Goal: Task Accomplishment & Management: Use online tool/utility

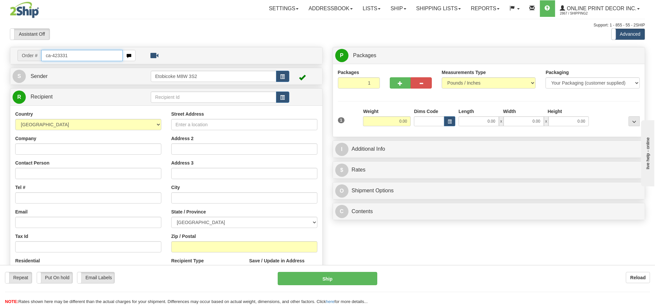
type input "ca-423331"
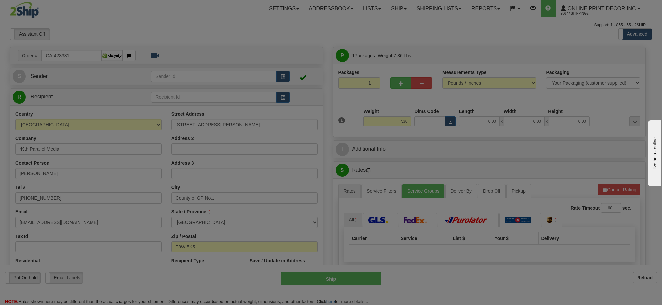
type input "COUNTY OF GRANDE PRAIRIE NO. 1"
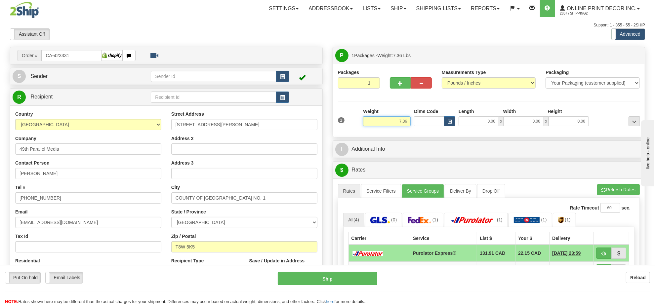
click at [404, 121] on input "7.36" at bounding box center [387, 121] width 48 height 10
click at [449, 124] on span "button" at bounding box center [450, 122] width 4 height 4
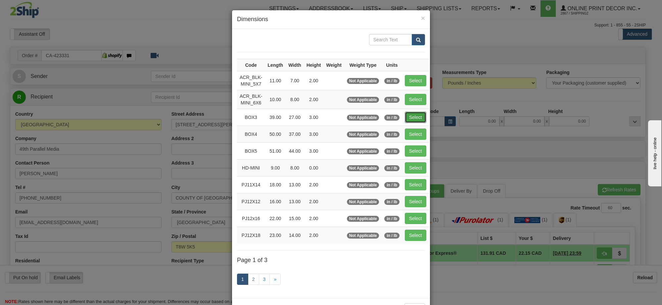
click at [414, 121] on button "Select" at bounding box center [416, 117] width 22 height 11
type input "BOX3"
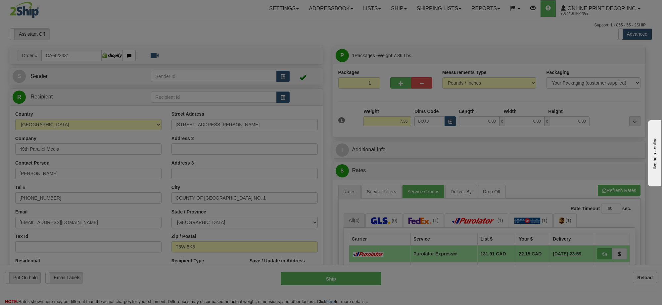
type input "39.00"
type input "27.00"
type input "3.00"
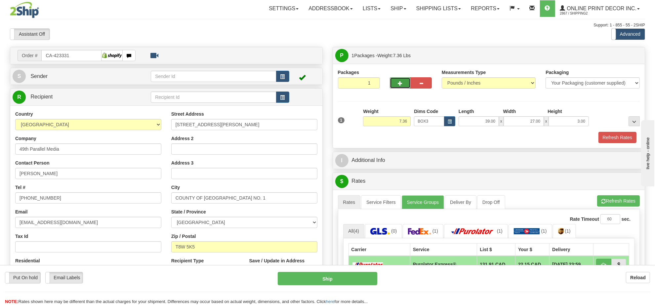
click at [399, 80] on button "button" at bounding box center [400, 82] width 21 height 11
radio input "true"
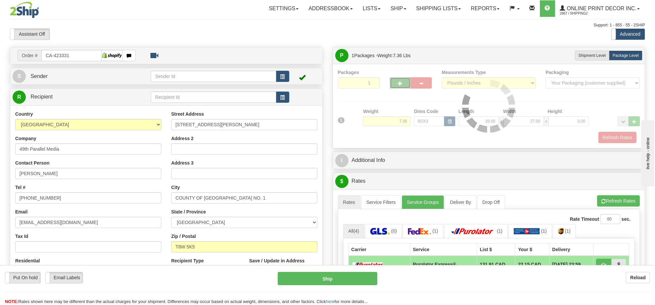
type input "2"
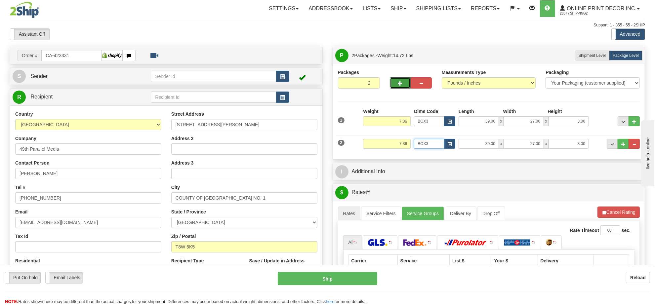
click at [444, 145] on input "BOX3" at bounding box center [429, 144] width 30 height 10
click at [448, 145] on span "button" at bounding box center [450, 145] width 4 height 4
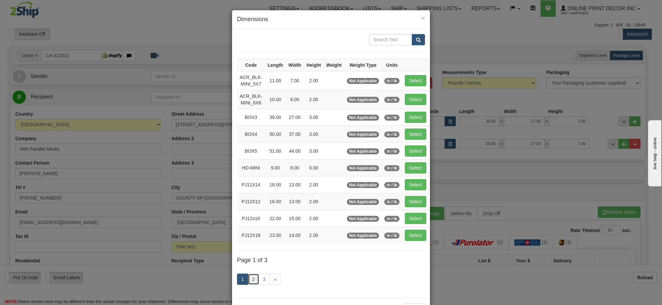
click at [248, 283] on link "2" at bounding box center [253, 279] width 11 height 11
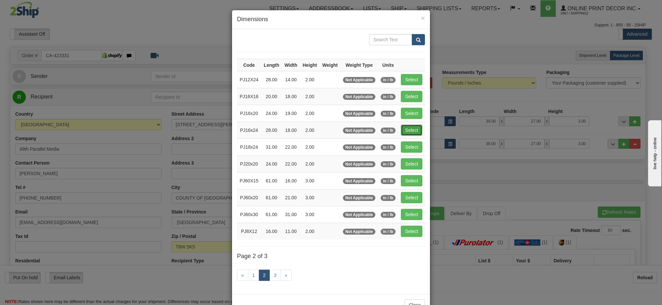
click at [416, 129] on button "Select" at bounding box center [412, 130] width 22 height 11
type input "PJ16x24"
type input "28.00"
type input "18.00"
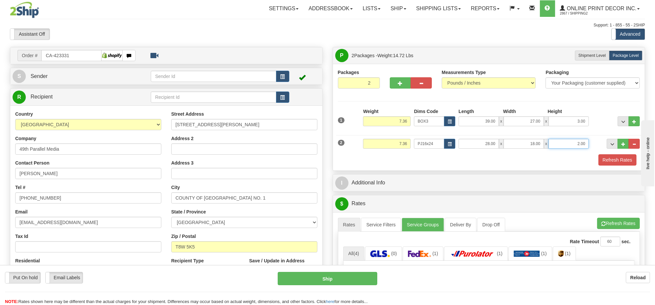
click at [575, 143] on input "2.00" at bounding box center [569, 144] width 40 height 10
type input "4.00"
click at [400, 148] on input "7.36" at bounding box center [387, 144] width 48 height 10
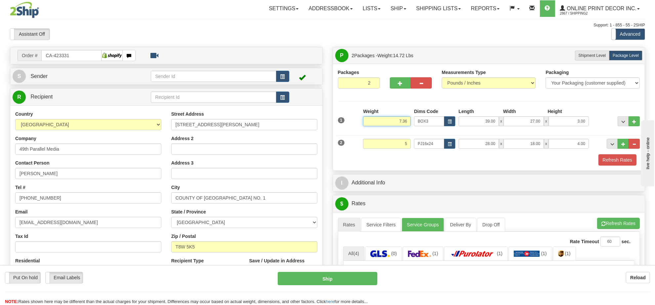
type input "5.00"
click at [409, 122] on input "7.36" at bounding box center [387, 121] width 48 height 10
type input "7.00"
click at [400, 86] on span "button" at bounding box center [400, 83] width 5 height 4
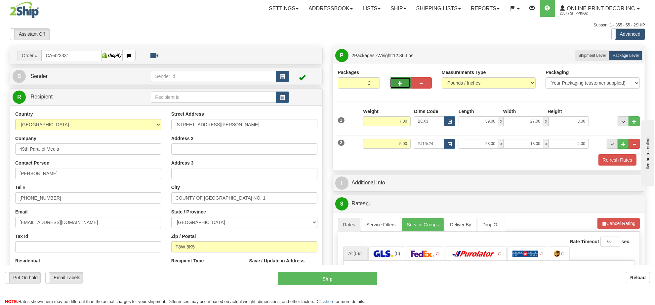
type input "3"
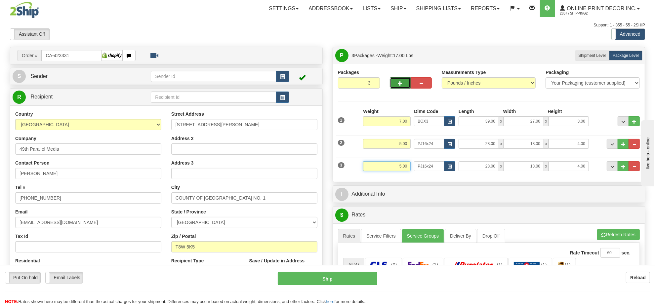
click at [399, 171] on input "5.00" at bounding box center [387, 166] width 48 height 10
click at [446, 164] on button "button" at bounding box center [449, 166] width 11 height 10
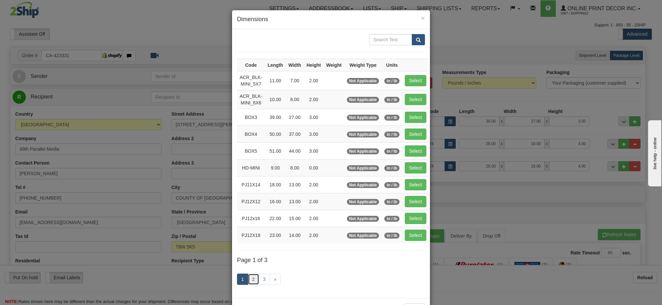
click at [249, 283] on link "2" at bounding box center [253, 279] width 11 height 11
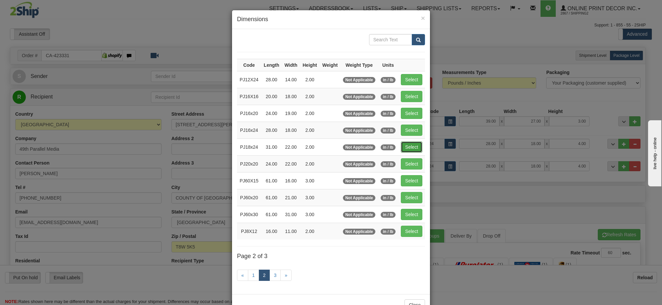
click at [410, 149] on button "Select" at bounding box center [412, 147] width 22 height 11
type input "PJ18x24"
type input "31.00"
type input "22.00"
type input "2.00"
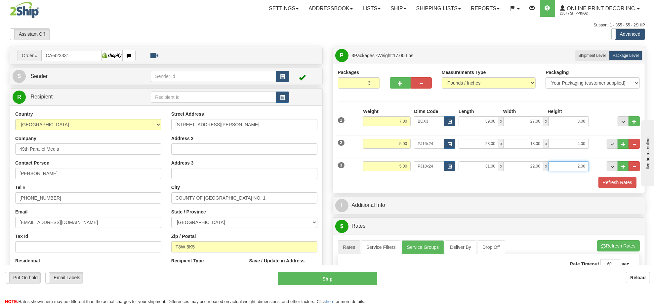
click at [584, 168] on input "2.00" at bounding box center [569, 166] width 40 height 10
click at [530, 168] on input "22.00" at bounding box center [524, 166] width 40 height 10
type input "6.00"
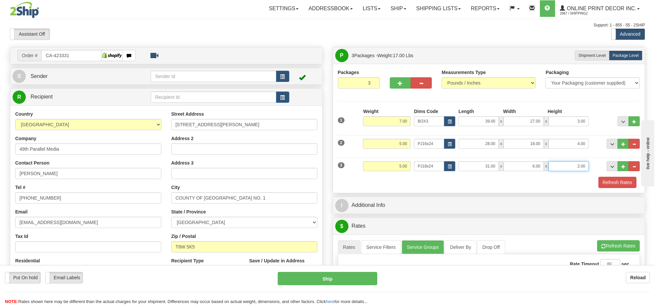
click at [576, 167] on input "2.00" at bounding box center [569, 166] width 40 height 10
type input "3.00"
click at [404, 168] on input "5.00" at bounding box center [387, 166] width 48 height 10
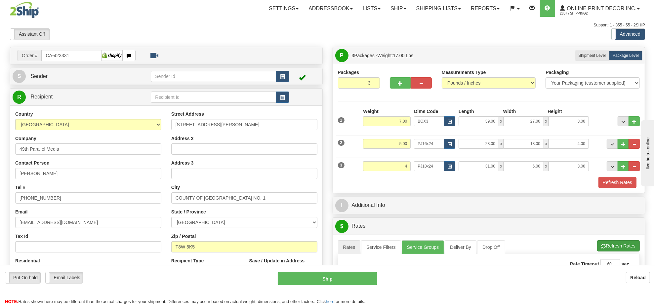
click at [627, 248] on li "Refresh Rates Cancel Rating" at bounding box center [618, 245] width 43 height 11
type input "4.00"
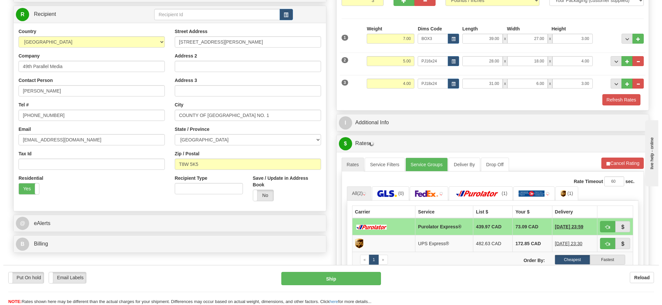
scroll to position [124, 0]
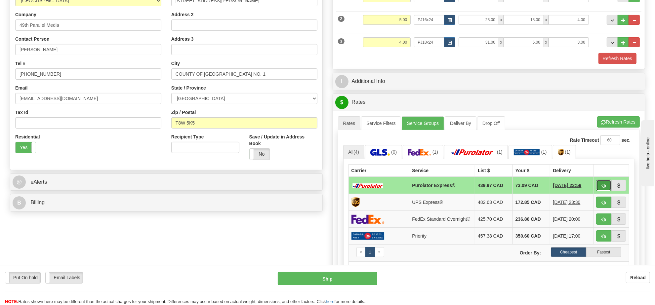
click at [603, 188] on span "button" at bounding box center [604, 186] width 5 height 4
type input "202"
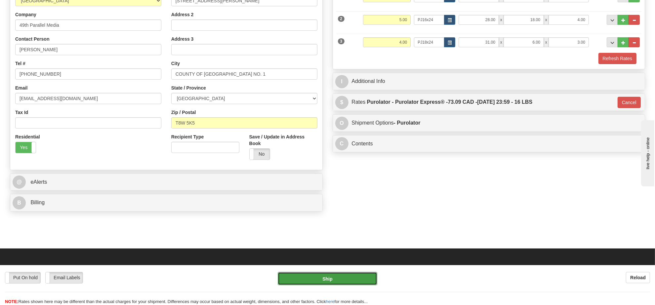
click at [369, 274] on button "Ship" at bounding box center [327, 278] width 99 height 13
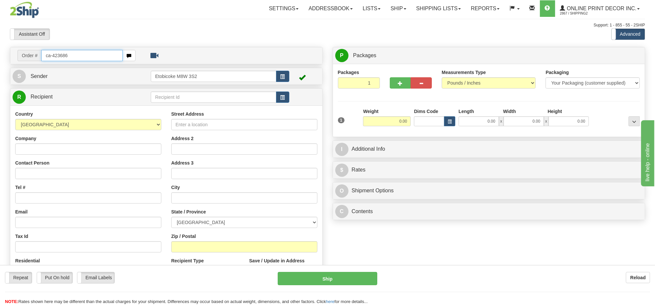
type input "ca-423686"
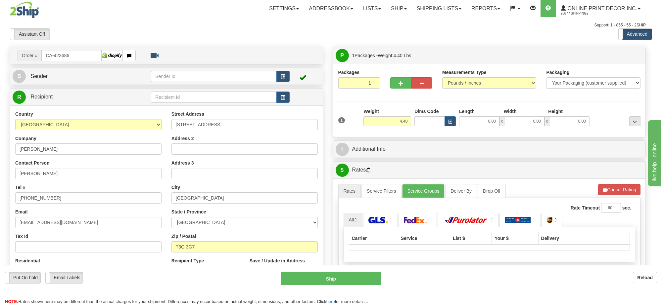
type input "CALGARY"
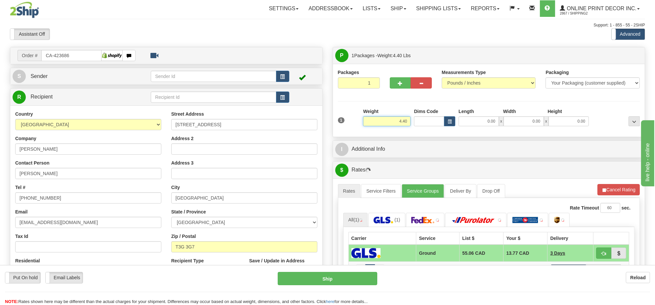
click at [405, 123] on input "4.40" at bounding box center [387, 121] width 48 height 10
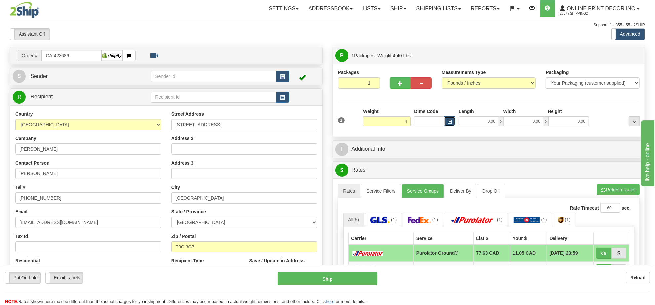
type input "4.00"
click at [448, 118] on button "button" at bounding box center [449, 121] width 11 height 10
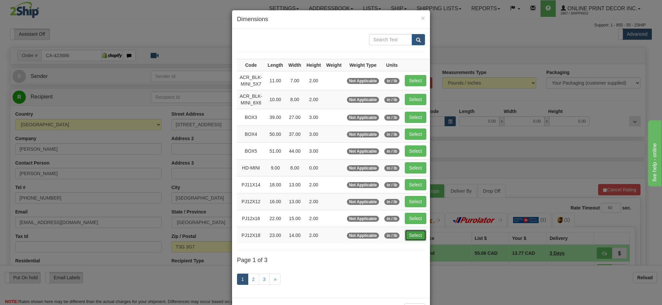
click at [414, 232] on button "Select" at bounding box center [416, 235] width 22 height 11
type input "PJ12X18"
type input "23.00"
type input "14.00"
type input "2.00"
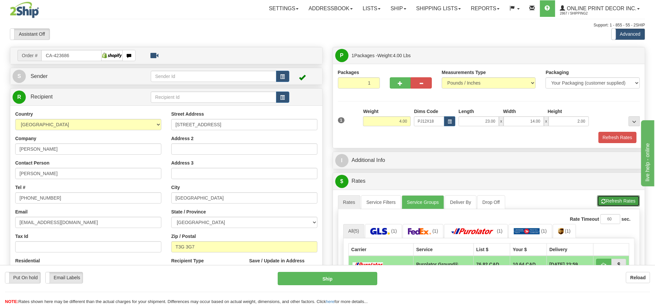
click at [611, 205] on button "Refresh Rates" at bounding box center [618, 200] width 43 height 11
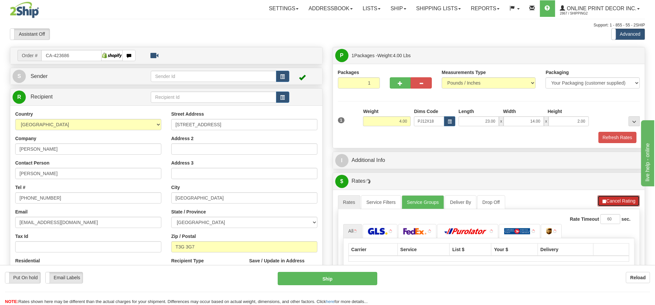
click at [611, 205] on button "Cancel Rating" at bounding box center [619, 200] width 42 height 11
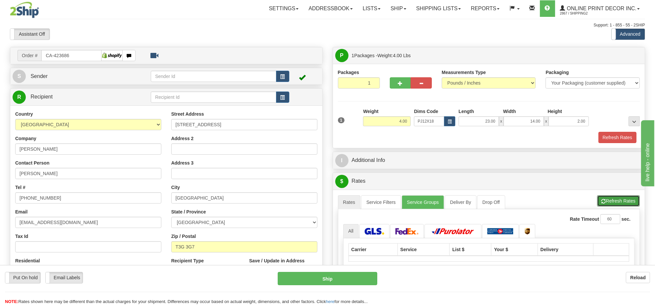
click at [611, 205] on button "Refresh Rates" at bounding box center [618, 200] width 43 height 11
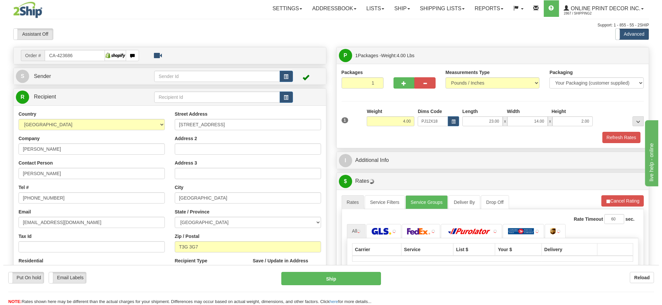
scroll to position [41, 0]
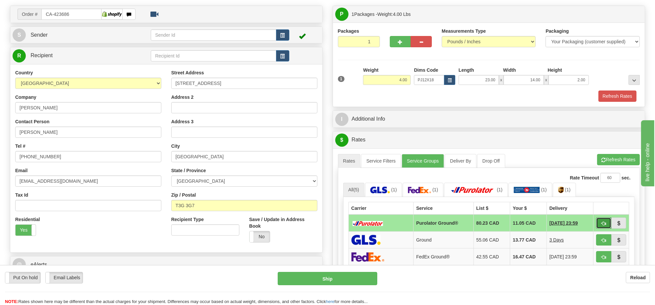
click at [604, 225] on span "button" at bounding box center [604, 224] width 5 height 4
type input "260"
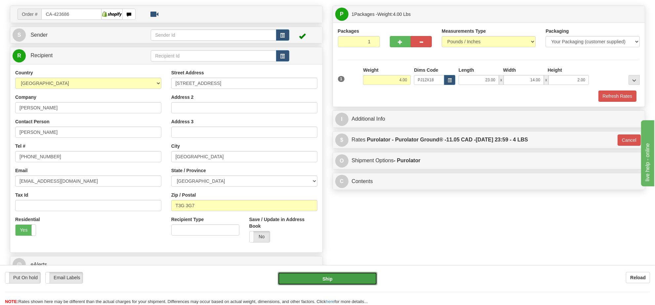
click at [362, 274] on button "Ship" at bounding box center [327, 278] width 99 height 13
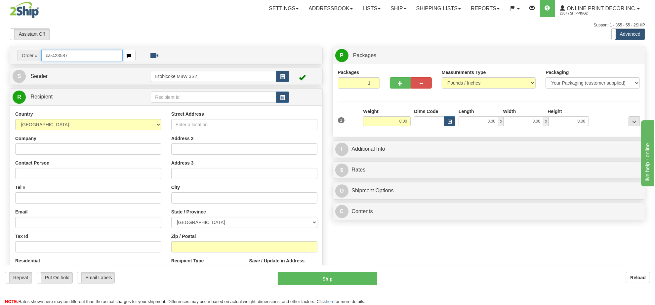
type input "ca-423587"
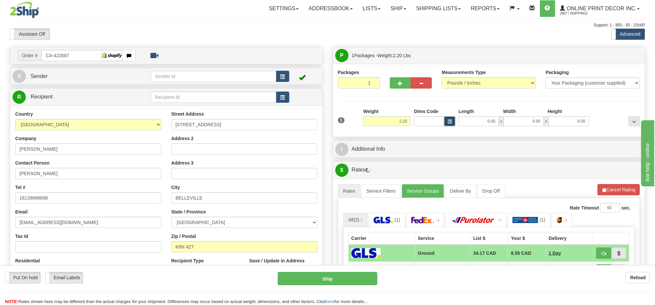
click at [454, 125] on button "button" at bounding box center [449, 121] width 11 height 10
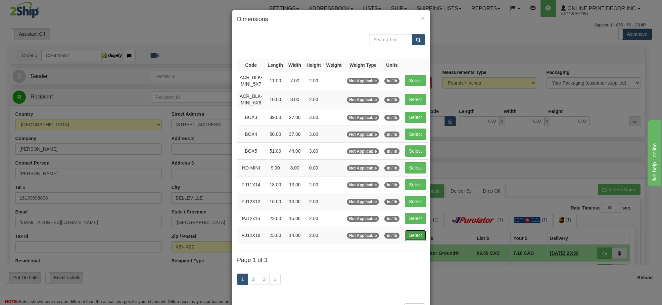
click at [408, 240] on button "Select" at bounding box center [416, 235] width 22 height 11
type input "PJ12X18"
type input "23.00"
type input "14.00"
type input "2.00"
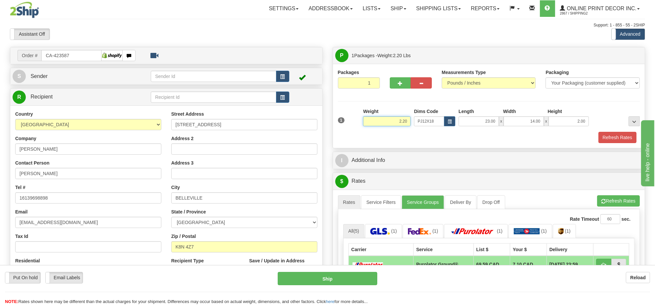
click at [401, 118] on input "2.20" at bounding box center [387, 121] width 48 height 10
type input "3.00"
click at [616, 202] on li "Refresh Rates Cancel Rating" at bounding box center [618, 200] width 43 height 11
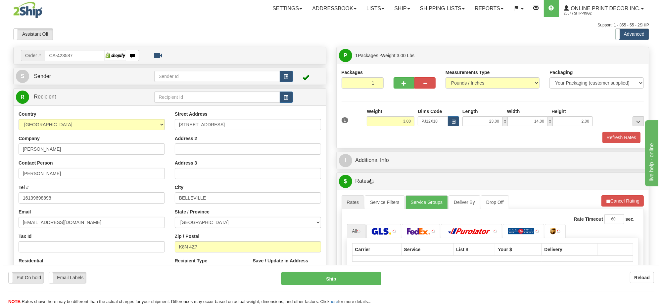
scroll to position [83, 0]
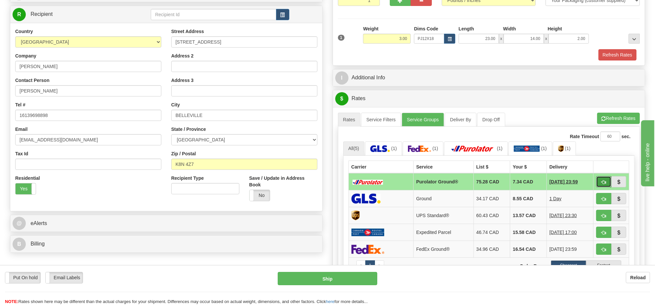
click at [602, 181] on button "button" at bounding box center [603, 181] width 15 height 11
type input "260"
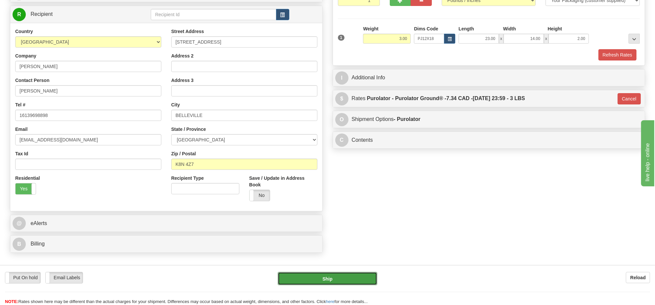
click at [366, 276] on button "Ship" at bounding box center [327, 278] width 99 height 13
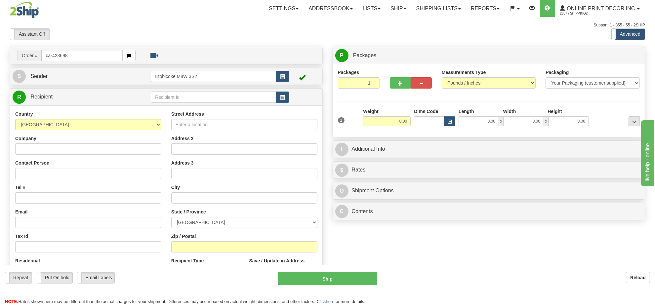
type input "ca-423698"
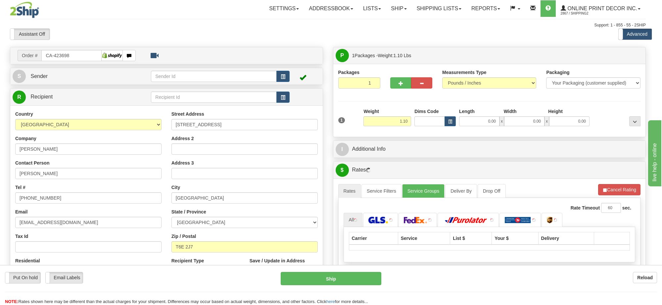
type input "EDMONTON"
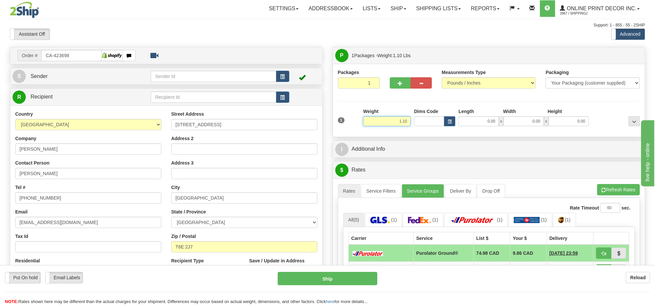
click at [393, 126] on input "1.10" at bounding box center [387, 121] width 48 height 10
type input "3.00"
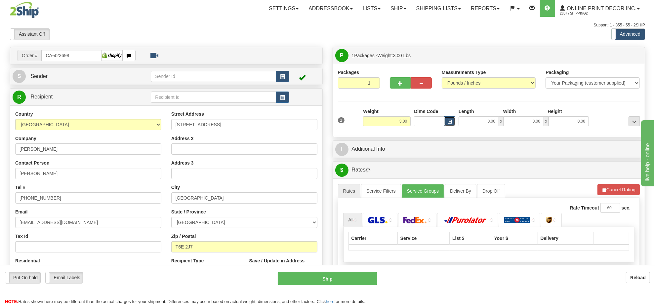
click at [447, 123] on button "button" at bounding box center [449, 121] width 11 height 10
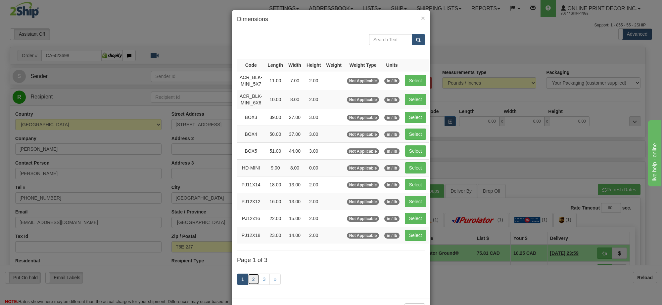
click at [249, 282] on link "2" at bounding box center [253, 279] width 11 height 11
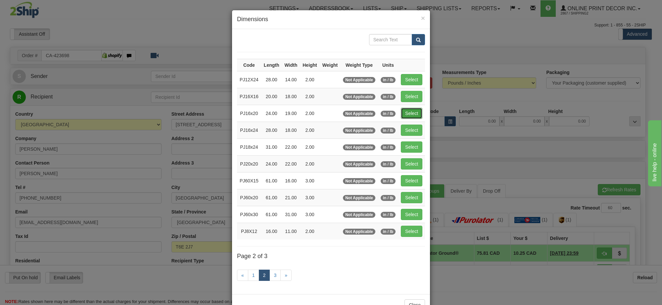
click at [415, 112] on button "Select" at bounding box center [412, 113] width 22 height 11
type input "PJ16x20"
type input "24.00"
type input "19.00"
type input "2.00"
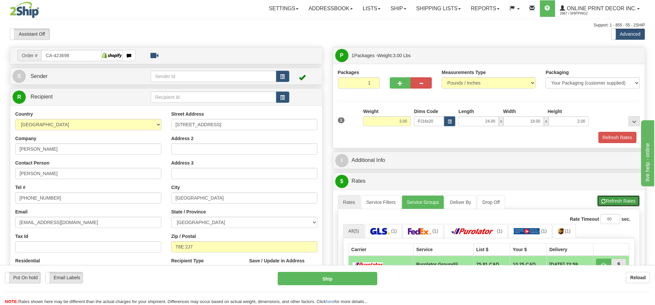
click at [626, 201] on button "Refresh Rates" at bounding box center [618, 200] width 43 height 11
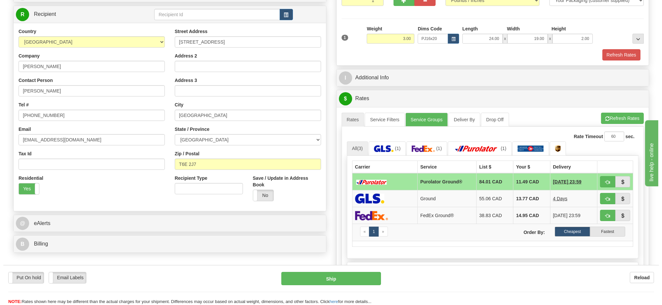
scroll to position [41, 0]
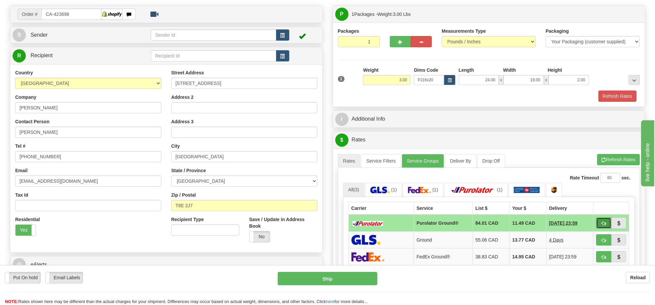
click at [604, 226] on span "button" at bounding box center [604, 224] width 5 height 4
type input "260"
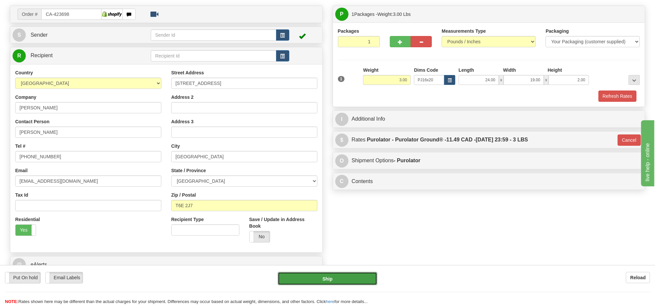
click at [353, 274] on button "Ship" at bounding box center [327, 278] width 99 height 13
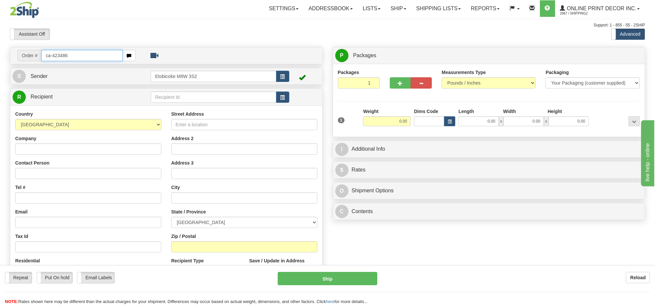
type input "ca-423486"
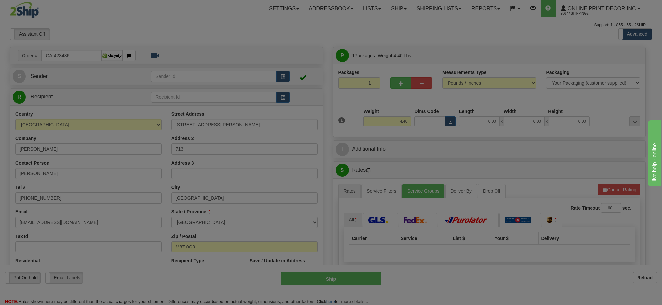
type input "ETOBICOKE"
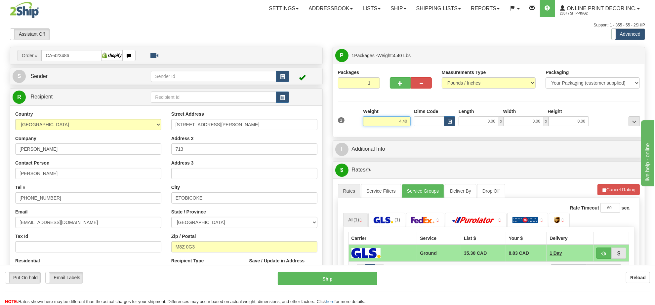
click at [399, 123] on input "4.40" at bounding box center [387, 121] width 48 height 10
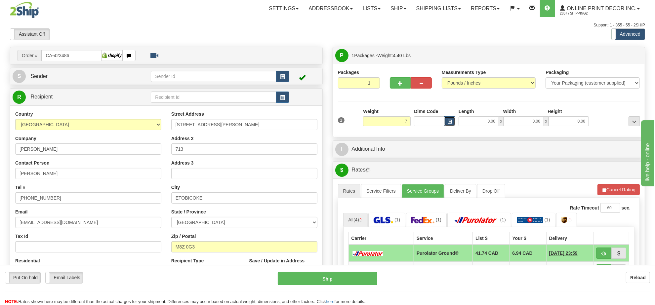
type input "7.00"
click at [445, 123] on button "button" at bounding box center [449, 121] width 11 height 10
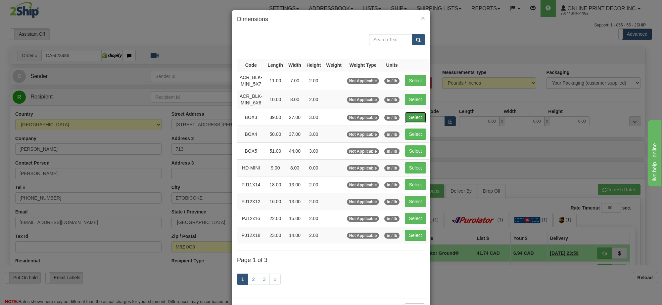
click at [422, 114] on button "Select" at bounding box center [416, 117] width 22 height 11
type input "BOX3"
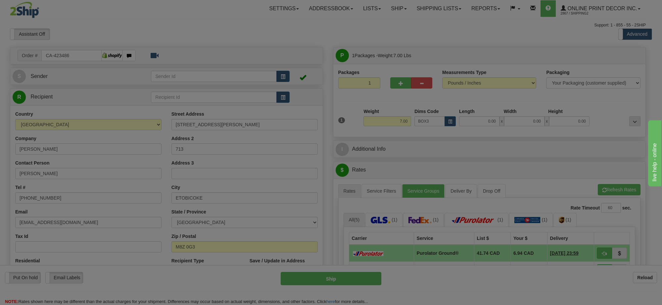
type input "39.00"
type input "27.00"
type input "3.00"
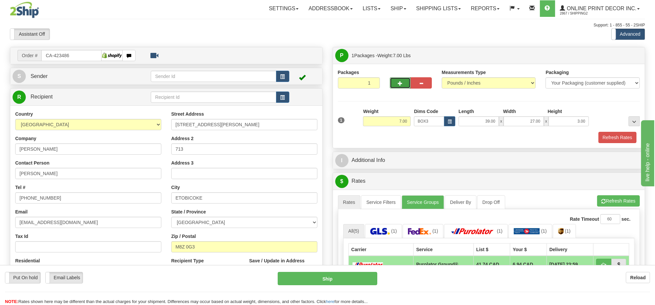
click at [405, 84] on button "button" at bounding box center [400, 82] width 21 height 11
radio input "true"
type input "2"
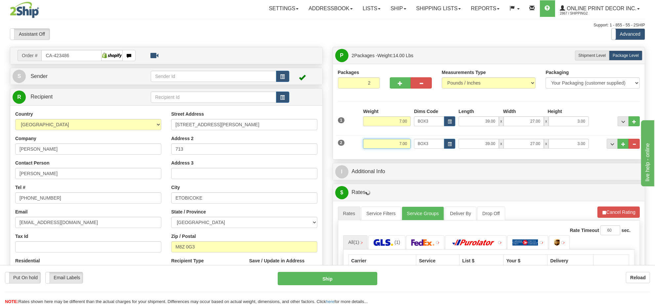
click at [393, 147] on input "7.00" at bounding box center [387, 144] width 48 height 10
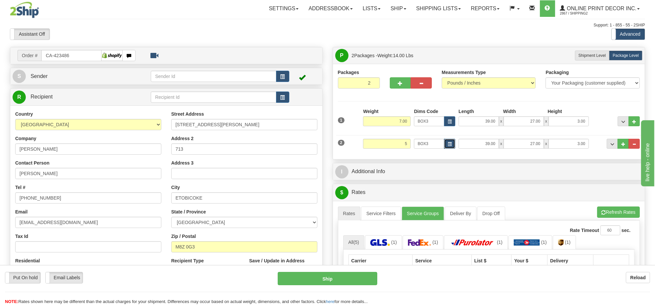
type input "5.00"
click at [452, 146] on button "button" at bounding box center [449, 144] width 11 height 10
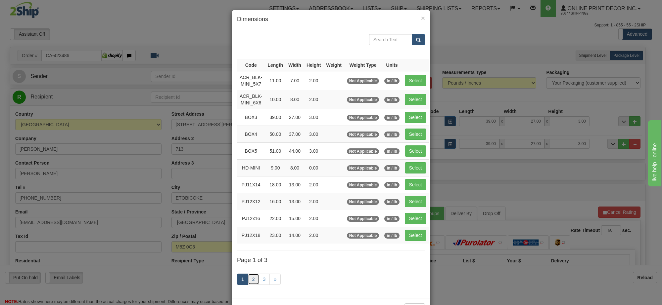
click at [250, 285] on link "2" at bounding box center [253, 279] width 11 height 11
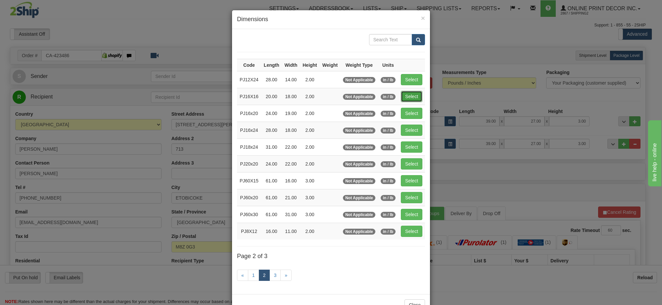
click at [412, 96] on button "Select" at bounding box center [412, 96] width 22 height 11
type input "PJ16X16"
type input "20.00"
type input "18.00"
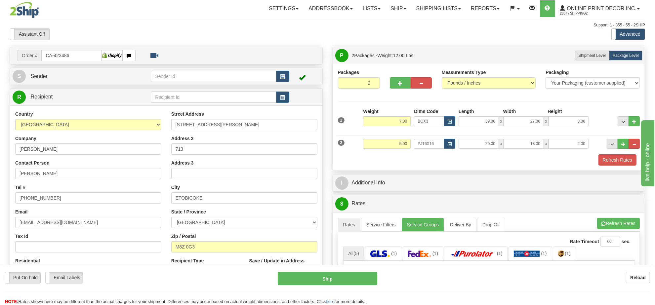
click at [616, 224] on li "Refresh Rates Cancel Rating" at bounding box center [618, 223] width 43 height 11
click at [616, 224] on button "Refresh Rates" at bounding box center [618, 223] width 43 height 11
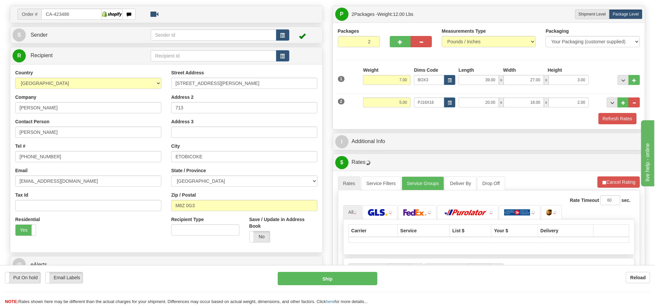
scroll to position [83, 0]
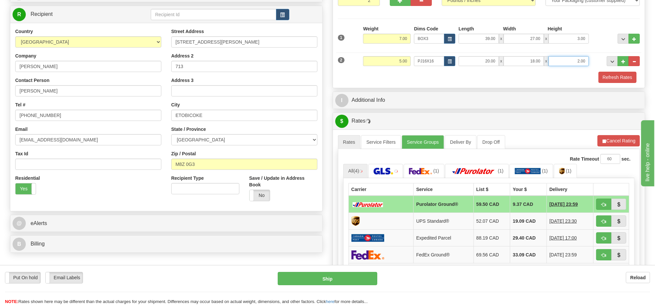
click at [578, 63] on input "2.00" at bounding box center [569, 61] width 40 height 10
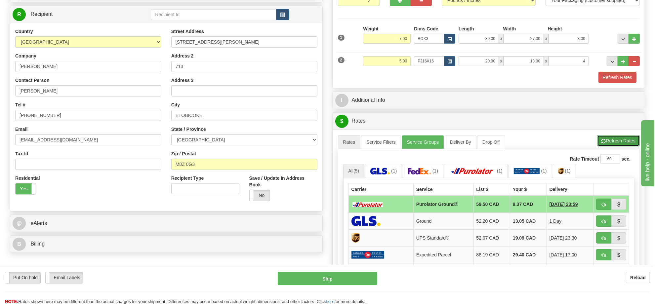
type input "4.00"
drag, startPoint x: 632, startPoint y: 142, endPoint x: 632, endPoint y: 139, distance: 3.4
click at [632, 141] on button "Refresh Rates" at bounding box center [618, 140] width 43 height 11
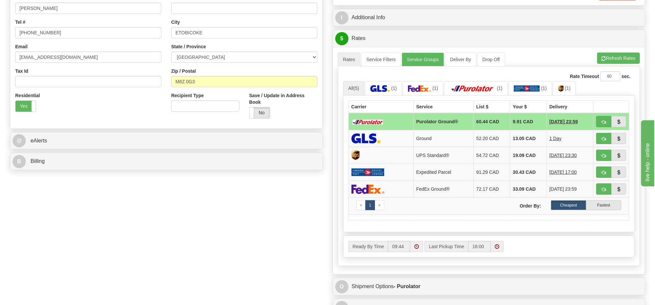
scroll to position [124, 0]
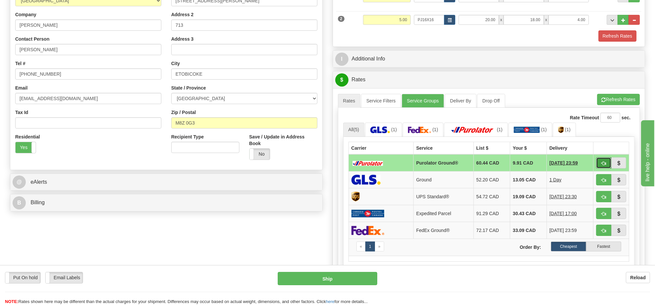
click at [598, 164] on button "button" at bounding box center [603, 162] width 15 height 11
type input "260"
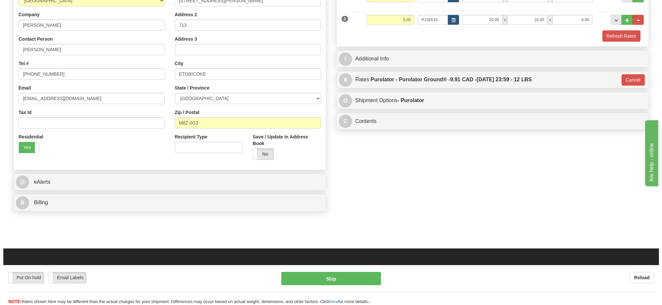
scroll to position [83, 0]
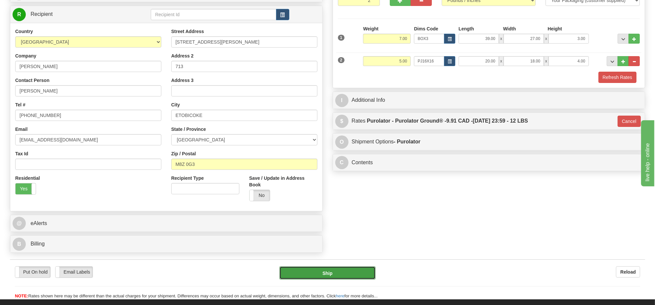
click at [332, 277] on button "Ship" at bounding box center [328, 273] width 96 height 13
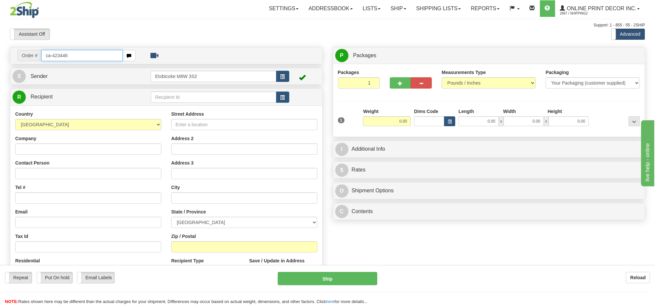
type input "ca-423446"
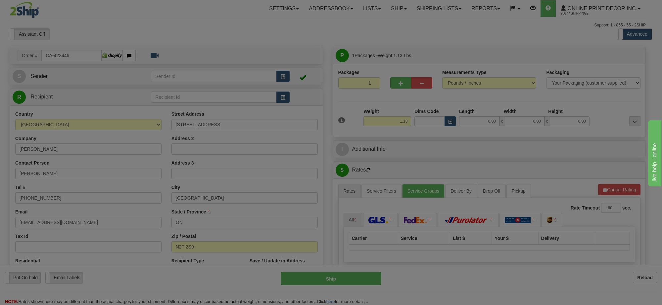
type input "WATERLOO"
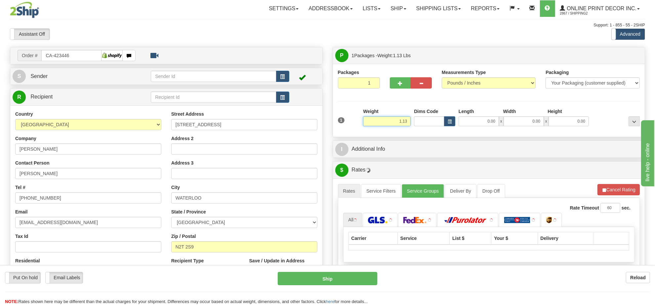
click at [405, 123] on input "1.13" at bounding box center [387, 121] width 48 height 10
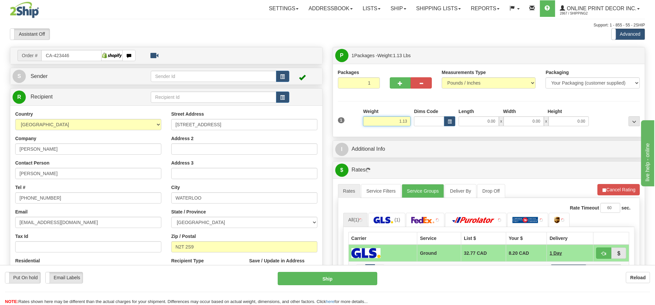
click at [405, 123] on input "1.13" at bounding box center [387, 121] width 48 height 10
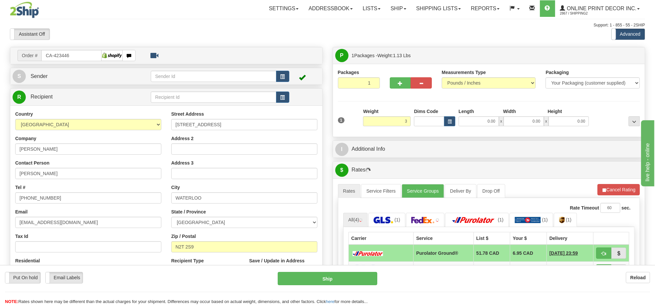
type input "3.00"
click at [454, 116] on div "Dims Code" at bounding box center [434, 117] width 45 height 18
click at [447, 123] on button "button" at bounding box center [449, 121] width 11 height 10
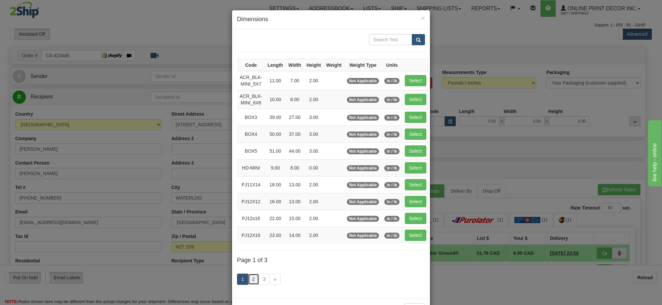
click at [252, 282] on link "2" at bounding box center [253, 279] width 11 height 11
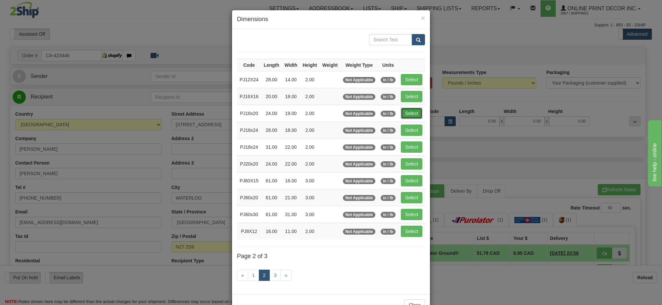
click at [404, 117] on button "Select" at bounding box center [412, 113] width 22 height 11
type input "PJ16x20"
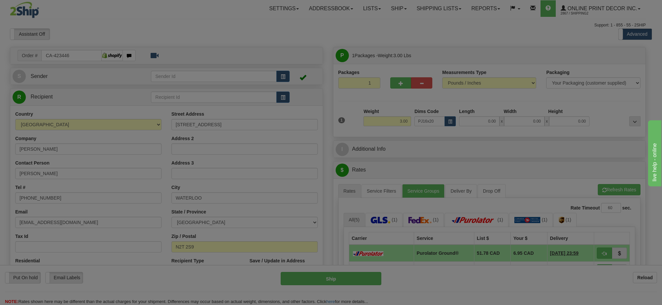
type input "24.00"
type input "19.00"
type input "2.00"
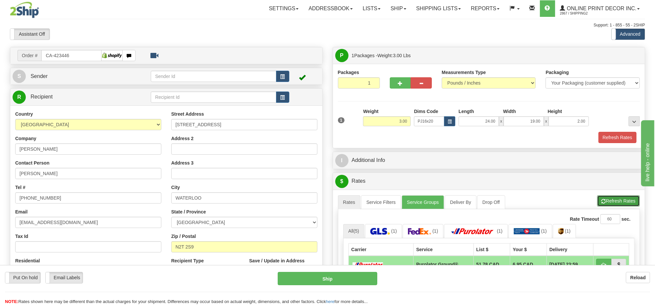
click at [637, 198] on button "Refresh Rates" at bounding box center [618, 200] width 43 height 11
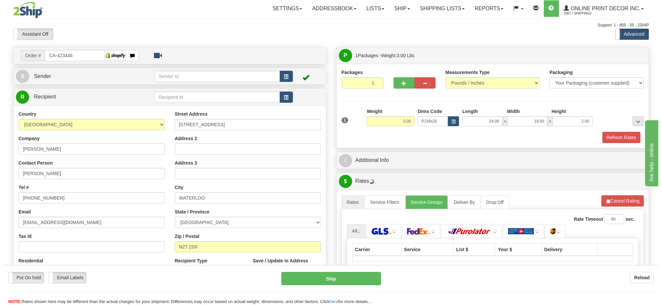
scroll to position [83, 0]
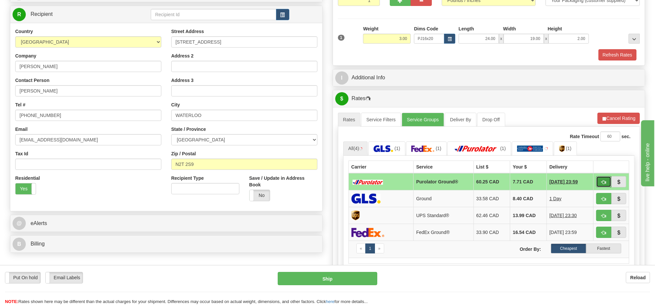
click at [604, 185] on span "button" at bounding box center [604, 182] width 5 height 4
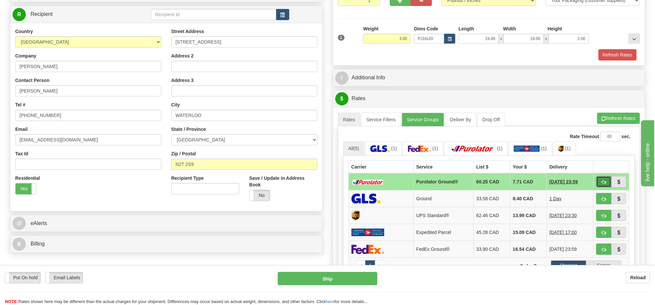
click at [604, 185] on span "button" at bounding box center [604, 182] width 5 height 4
type input "260"
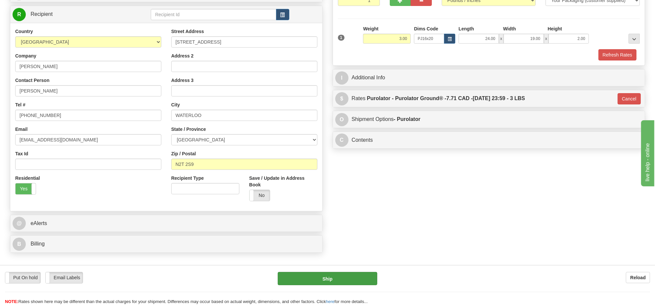
click at [363, 270] on div "Put On hold Put On hold Email Labels Email Labels Edit Reload Ship Reload" at bounding box center [327, 285] width 655 height 40
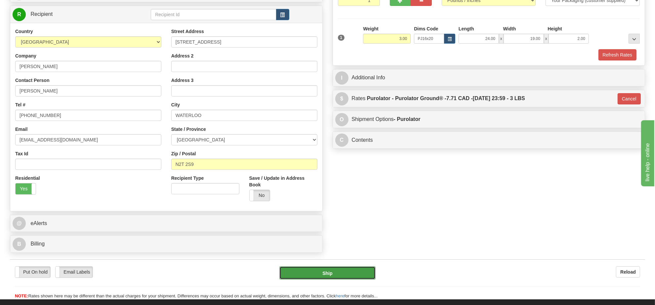
click at [364, 276] on button "Ship" at bounding box center [328, 273] width 96 height 13
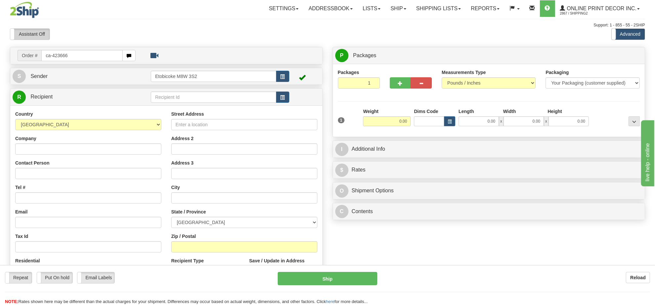
type input "ca-423666"
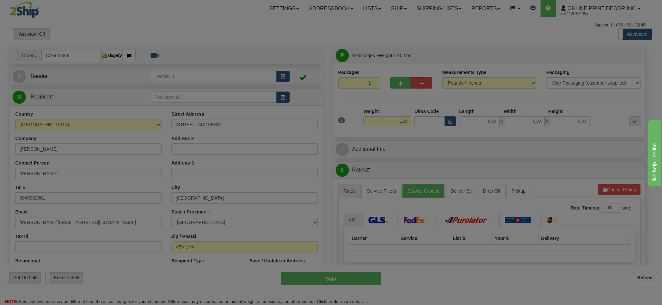
type input "[GEOGRAPHIC_DATA]"
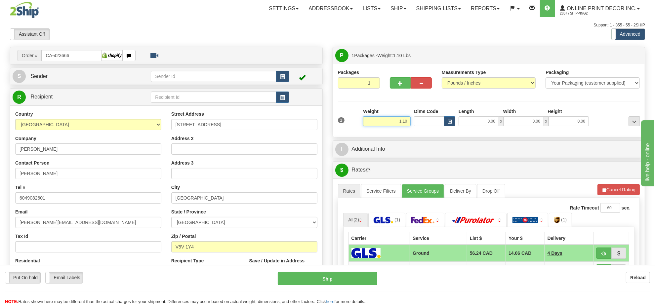
click at [401, 122] on input "1.10" at bounding box center [387, 121] width 48 height 10
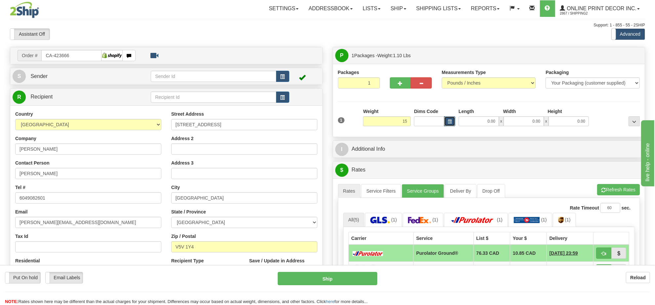
type input "15.00"
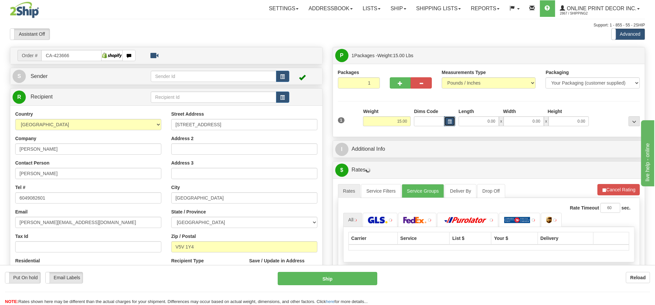
click at [447, 122] on button "button" at bounding box center [449, 121] width 11 height 10
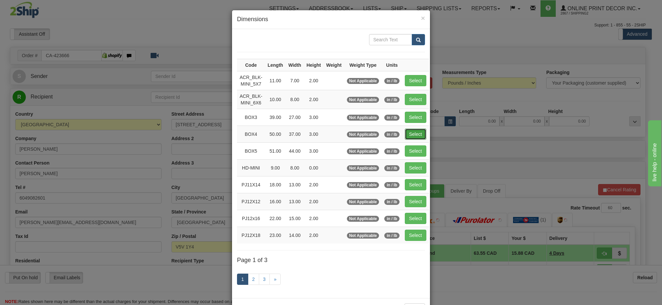
drag, startPoint x: 418, startPoint y: 137, endPoint x: 490, endPoint y: 156, distance: 74.5
click at [418, 138] on button "Select" at bounding box center [416, 134] width 22 height 11
type input "BOX4"
type input "50.00"
type input "37.00"
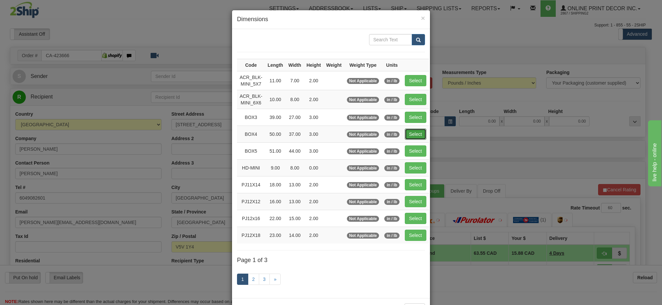
type input "3.00"
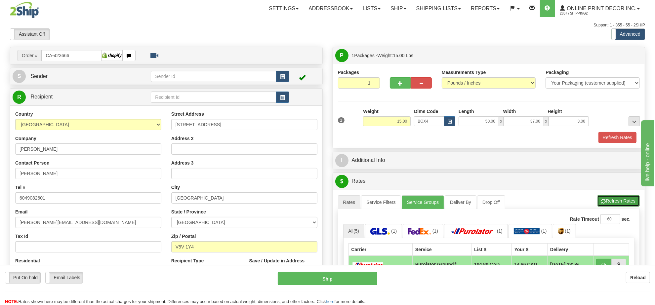
click at [632, 204] on button "Refresh Rates" at bounding box center [618, 200] width 43 height 11
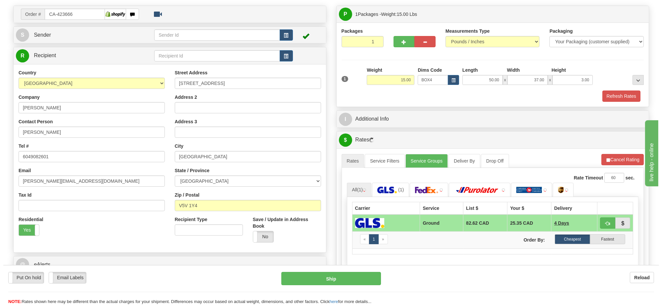
scroll to position [83, 0]
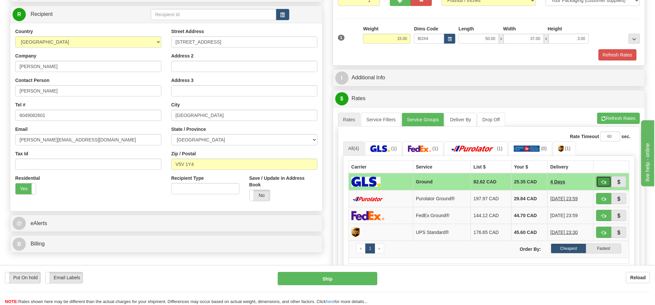
click at [604, 185] on span "button" at bounding box center [604, 182] width 5 height 4
type input "1"
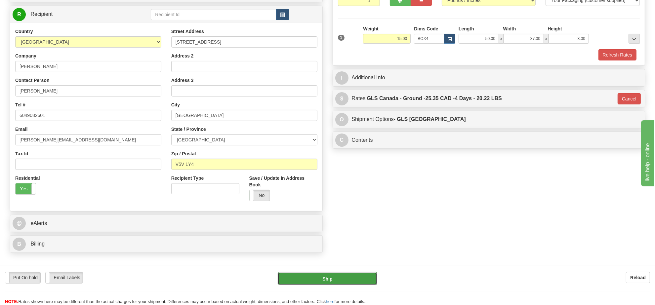
click at [353, 279] on button "Ship" at bounding box center [327, 278] width 99 height 13
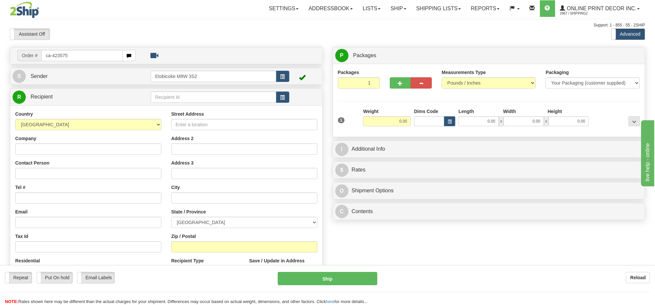
type input "ca-423575"
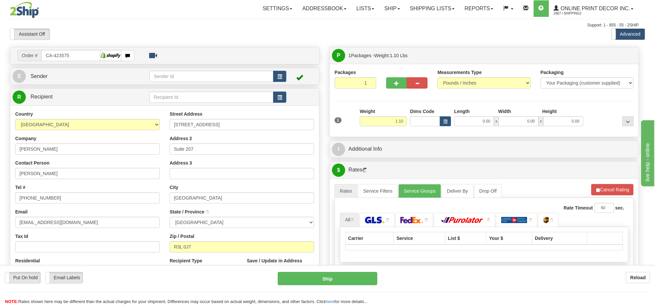
type input "WINNIPEG"
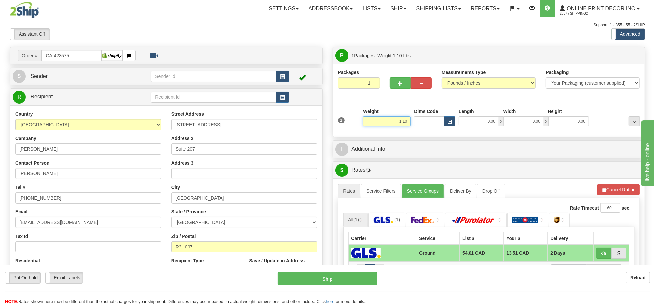
click at [404, 122] on input "1.10" at bounding box center [387, 121] width 48 height 10
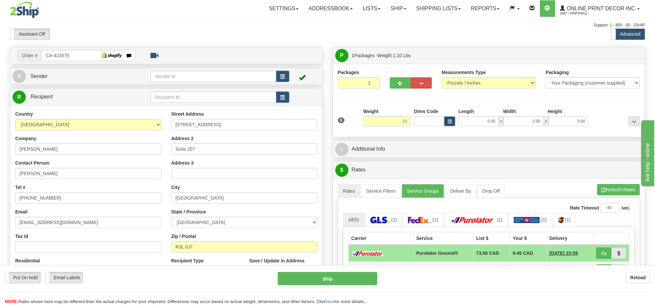
type input "12.00"
click at [449, 119] on button "button" at bounding box center [449, 121] width 11 height 10
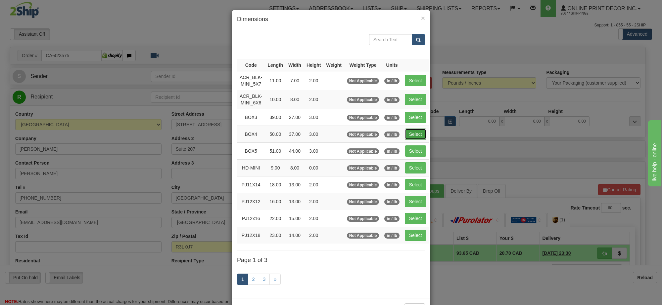
click at [411, 138] on button "Select" at bounding box center [416, 134] width 22 height 11
type input "BOX4"
type input "50.00"
type input "37.00"
type input "3.00"
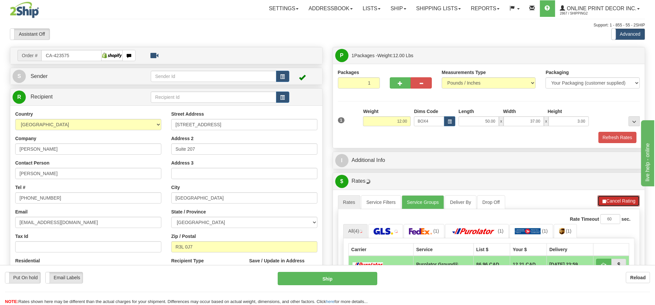
click at [616, 203] on button "Cancel Rating" at bounding box center [619, 200] width 42 height 11
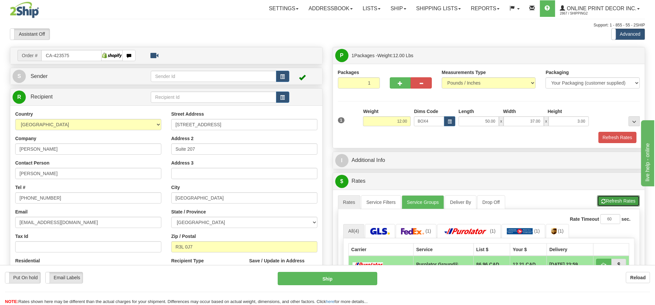
click at [617, 203] on button "Refresh Rates" at bounding box center [618, 200] width 43 height 11
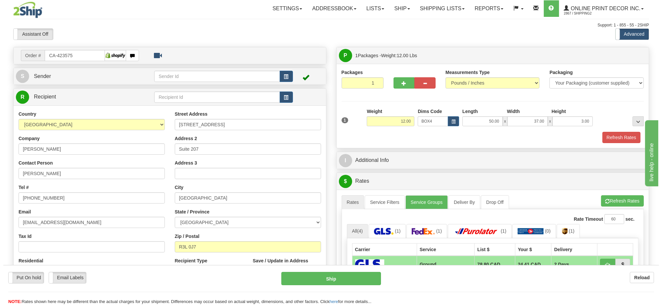
scroll to position [83, 0]
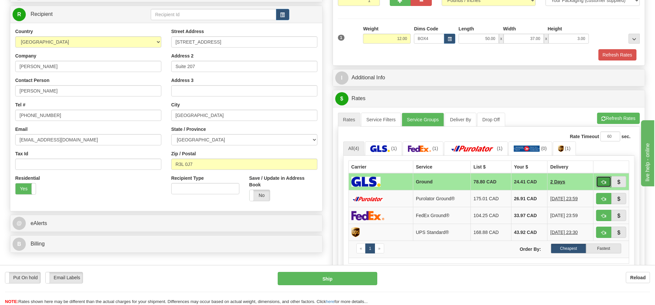
click at [602, 184] on span "button" at bounding box center [604, 182] width 5 height 4
type input "1"
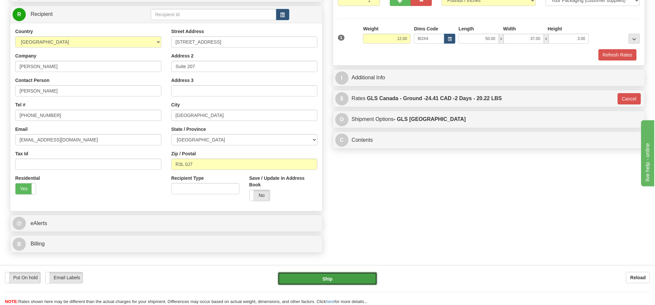
click at [351, 277] on button "Ship" at bounding box center [327, 278] width 99 height 13
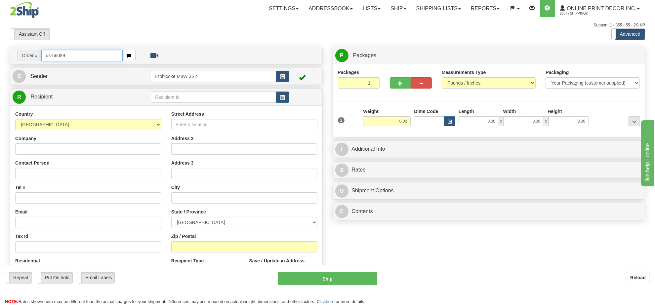
type input "us-56089"
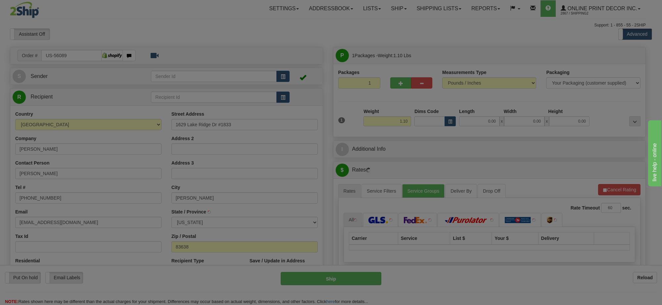
type input "[PERSON_NAME]"
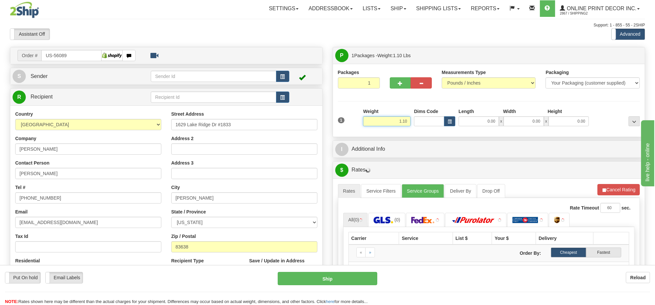
click at [402, 124] on input "1.10" at bounding box center [387, 121] width 48 height 10
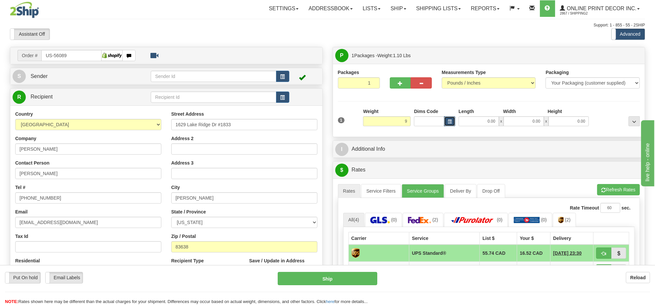
type input "9.00"
click at [450, 117] on button "button" at bounding box center [449, 121] width 11 height 10
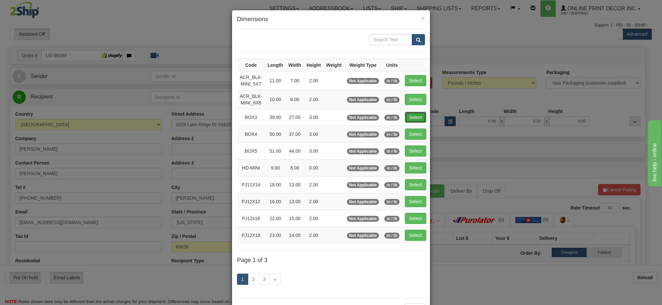
click at [416, 118] on button "Select" at bounding box center [416, 117] width 22 height 11
type input "BOX3"
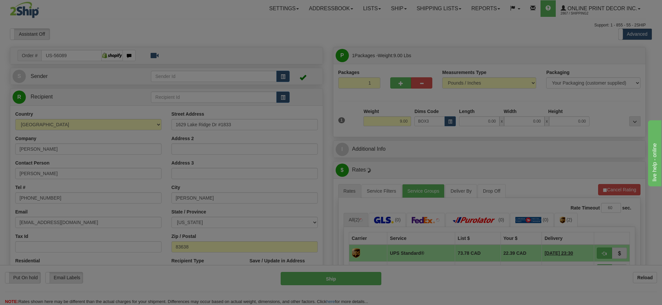
type input "39.00"
type input "27.00"
type input "3.00"
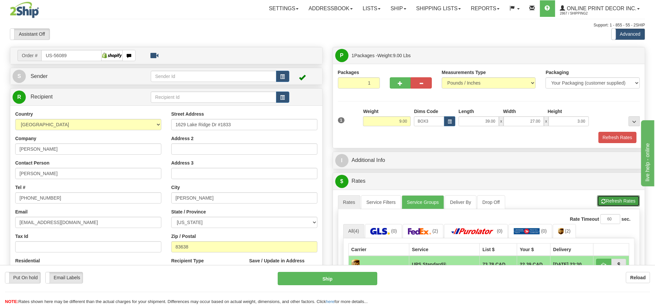
click at [634, 207] on button "Refresh Rates" at bounding box center [618, 200] width 43 height 11
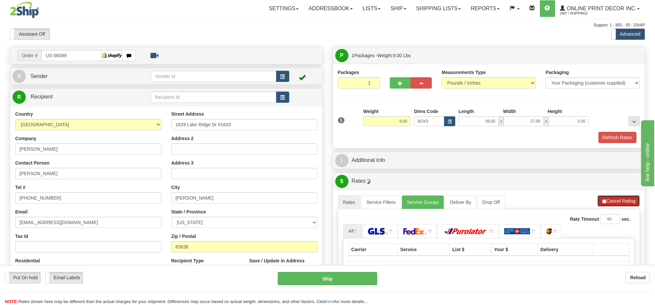
click at [634, 207] on button "Cancel Rating" at bounding box center [619, 200] width 42 height 11
click at [612, 198] on button "Refresh Rates" at bounding box center [618, 200] width 43 height 11
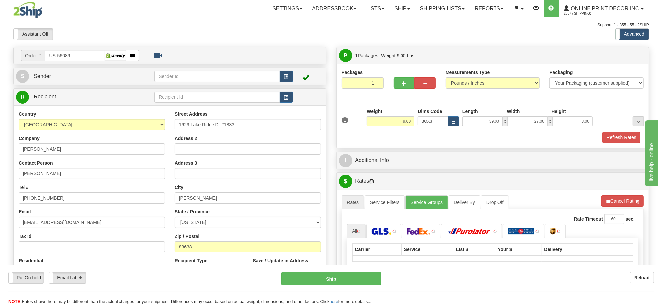
scroll to position [83, 0]
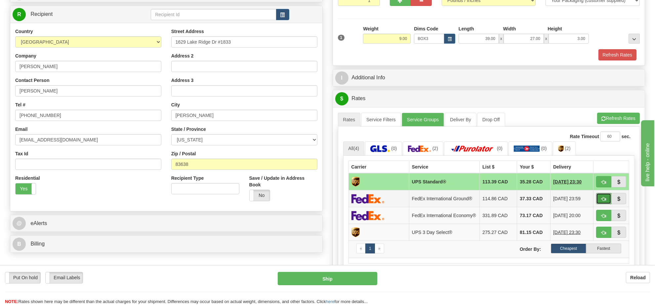
click at [603, 201] on span "button" at bounding box center [604, 199] width 5 height 4
type input "92"
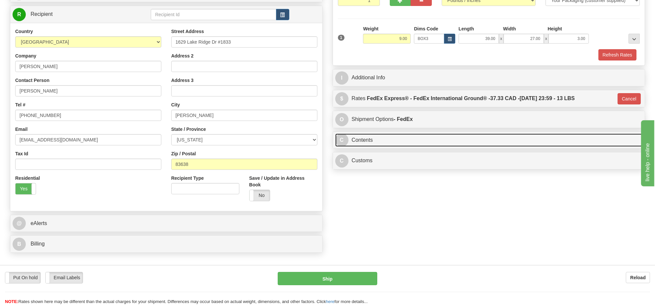
click at [432, 143] on link "C Contents" at bounding box center [489, 141] width 308 height 14
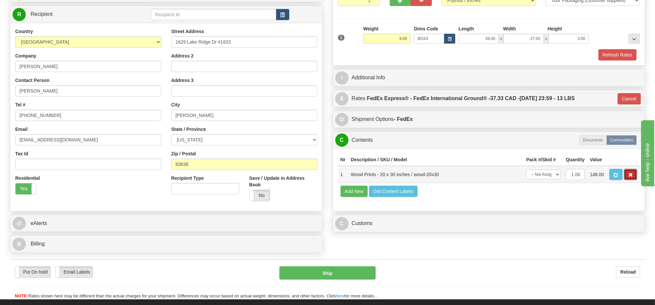
click at [630, 180] on button "button" at bounding box center [630, 174] width 13 height 11
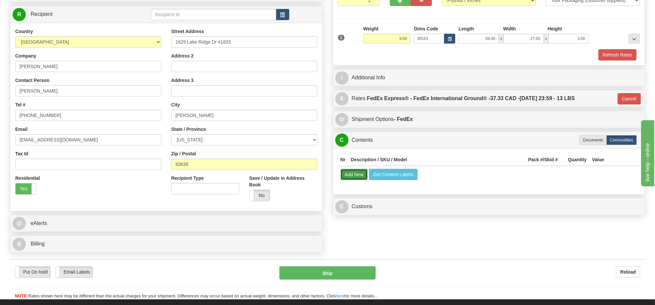
click at [358, 174] on button "Add New" at bounding box center [354, 174] width 27 height 11
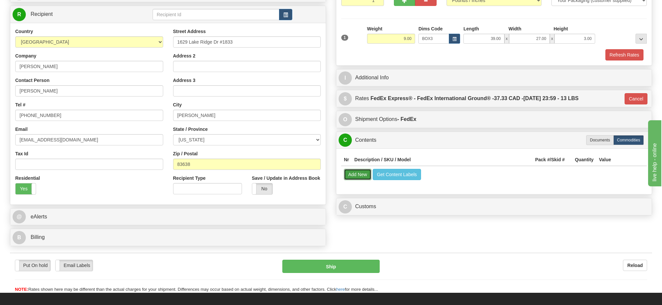
select select
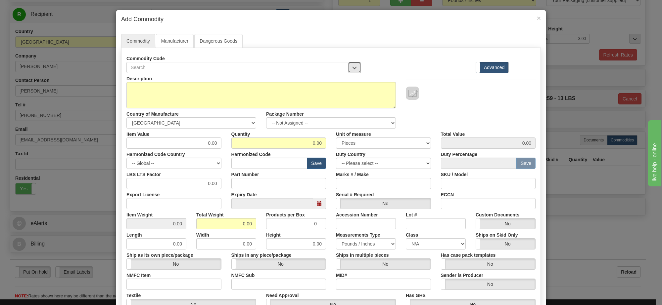
click at [352, 66] on span "button" at bounding box center [354, 68] width 5 height 4
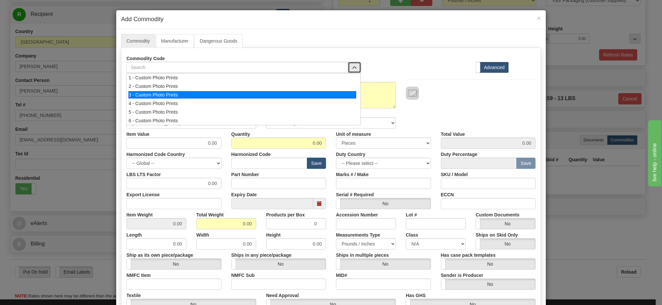
click at [329, 95] on div "3 - Custom Photo Prints" at bounding box center [242, 94] width 228 height 7
select select "1"
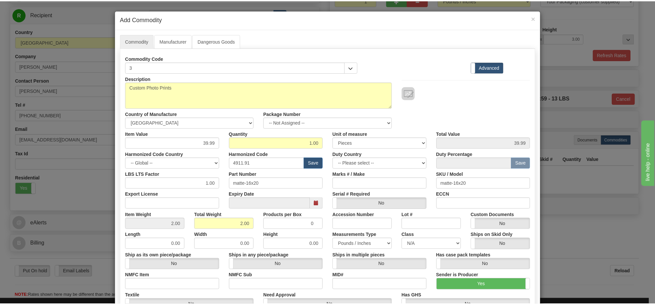
scroll to position [1, 0]
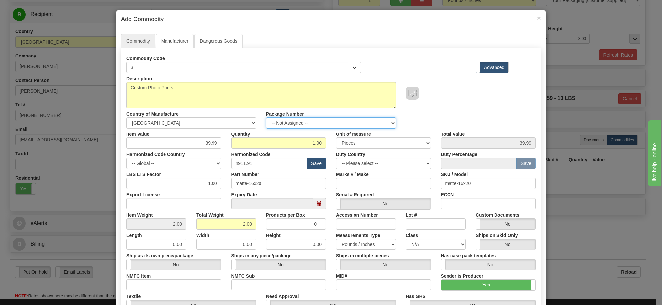
click at [339, 124] on select "-- Not Assigned -- Item 1" at bounding box center [331, 122] width 130 height 11
select select "0"
click at [266, 118] on select "-- Not Assigned -- Item 1" at bounding box center [331, 122] width 130 height 11
click at [170, 43] on link "Manufacturer" at bounding box center [175, 41] width 38 height 14
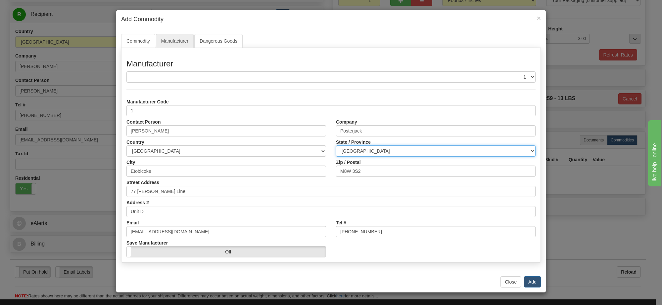
click at [381, 155] on select "ALBERTA BRITISH COLUMBIA MANITOBA NEW BRUNSWICK NEWFOUNDLAND NOVA SCOTIA NUNAVU…" at bounding box center [435, 151] width 199 height 11
select select "ON"
click at [336, 146] on select "ALBERTA BRITISH COLUMBIA MANITOBA NEW BRUNSWICK NEWFOUNDLAND NOVA SCOTIA NUNAVU…" at bounding box center [435, 151] width 199 height 11
click at [535, 284] on button "Add" at bounding box center [532, 282] width 17 height 11
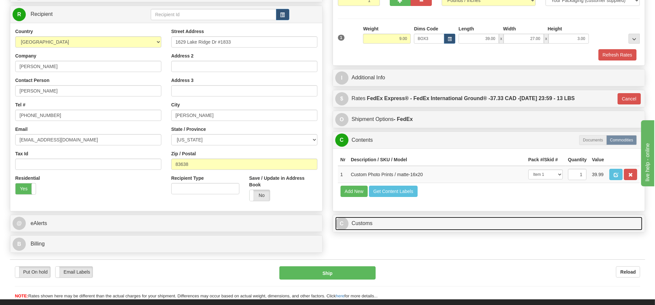
click at [369, 231] on link "C Customs" at bounding box center [489, 224] width 308 height 14
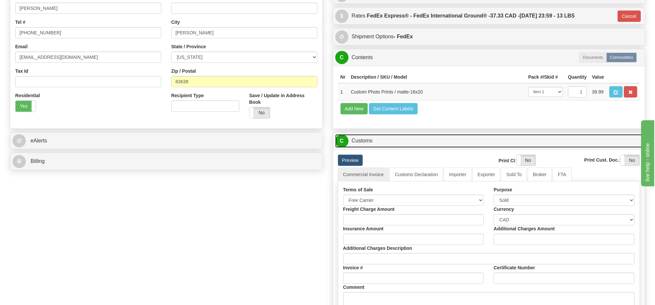
scroll to position [207, 0]
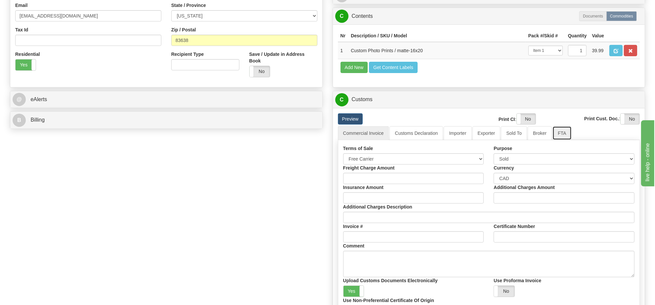
click at [562, 140] on link "FTA" at bounding box center [562, 133] width 19 height 14
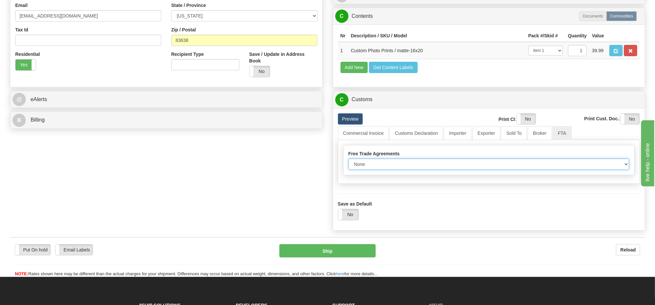
click at [378, 170] on select "None Other USMCA CETA CUKTCA" at bounding box center [489, 164] width 281 height 11
select select "1"
click at [349, 170] on select "None Other USMCA CETA CUKTCA" at bounding box center [489, 164] width 281 height 11
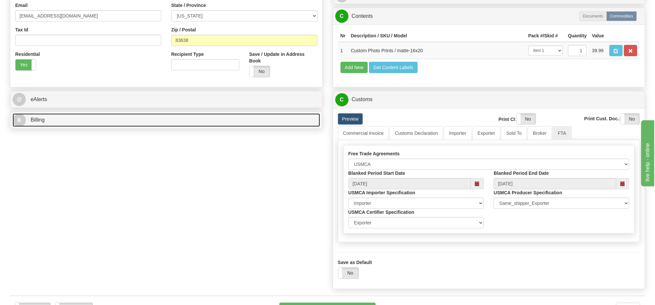
click at [59, 126] on link "B Billing" at bounding box center [167, 120] width 308 height 14
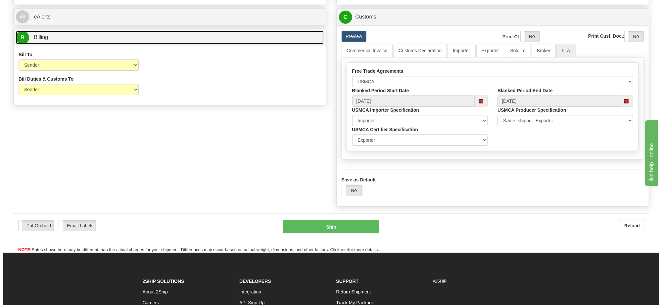
scroll to position [331, 0]
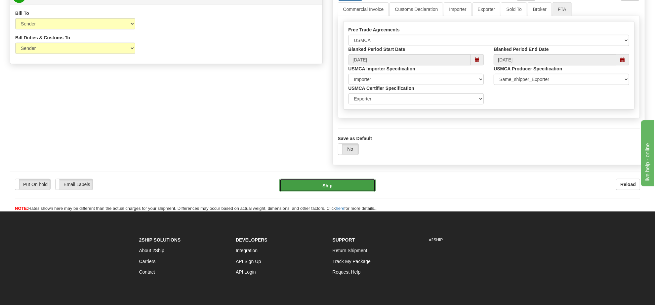
click at [346, 192] on button "Ship" at bounding box center [328, 185] width 96 height 13
